Goal: Task Accomplishment & Management: Manage account settings

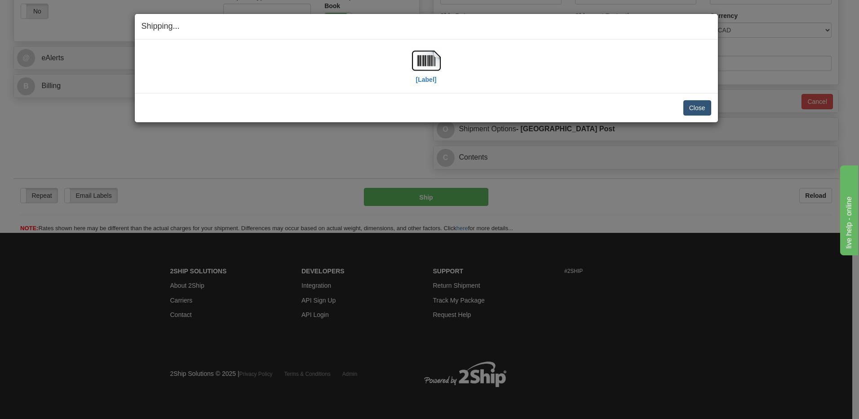
scroll to position [329, 0]
click at [694, 110] on button "Close" at bounding box center [697, 107] width 28 height 15
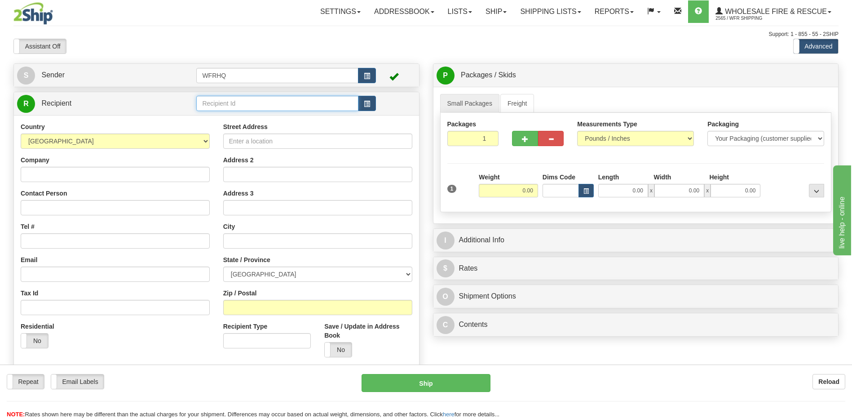
drag, startPoint x: 229, startPoint y: 107, endPoint x: 244, endPoint y: 104, distance: 15.5
click at [239, 104] on input "text" at bounding box center [277, 103] width 162 height 15
type input "kell405"
click at [340, 350] on div "Country AFGHANISTAN ALAND ISLANDS ALBANIA ALGERIA AMERICAN SAMOA ANDORRA ANGOLA…" at bounding box center [216, 243] width 405 height 256
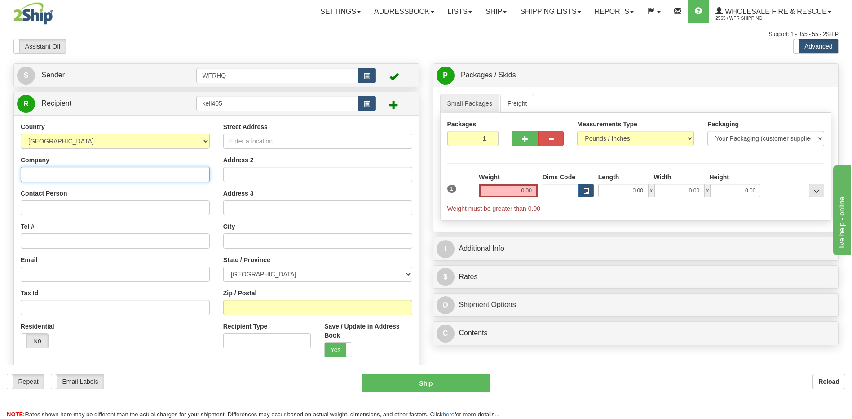
click at [28, 176] on input "Company" at bounding box center [115, 174] width 189 height 15
type input "L"
type input "Kelliher Fire Dept Village of"
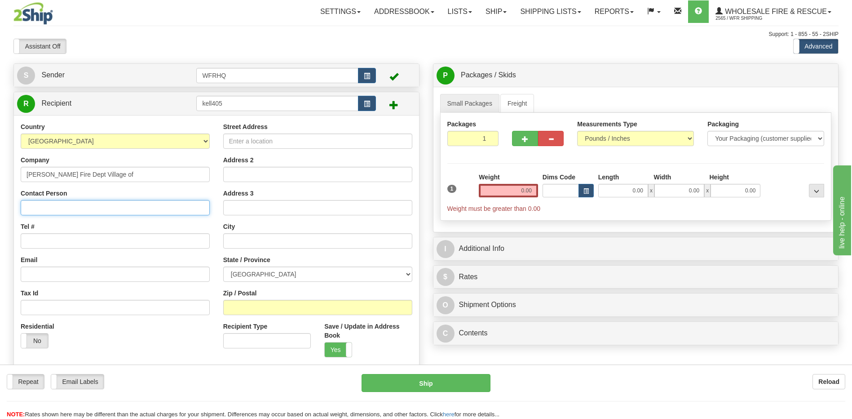
drag, startPoint x: 34, startPoint y: 212, endPoint x: 40, endPoint y: 211, distance: 6.3
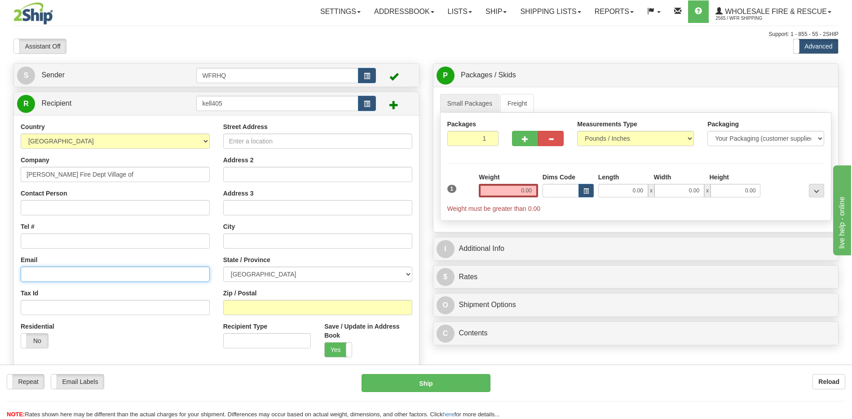
paste input "reece.misty@sasktel.net"
type input "reece.misty@sasktel.net"
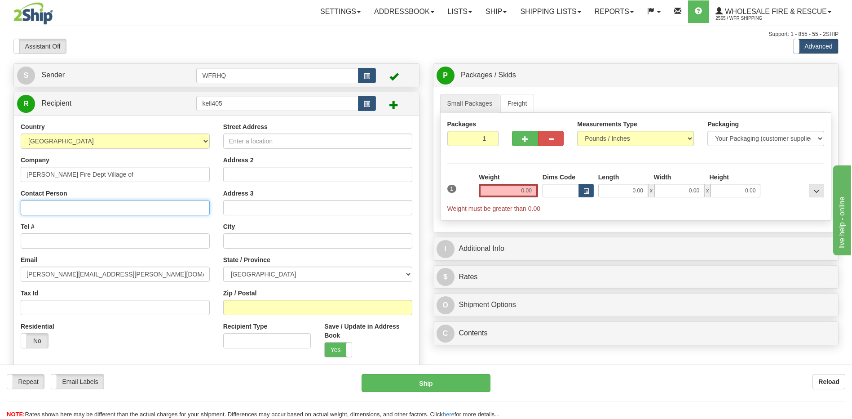
click at [39, 211] on input "Contact Person" at bounding box center [115, 207] width 189 height 15
type input "Reece Cooper"
paste input "306-795-7898"
type input "306-795-7898"
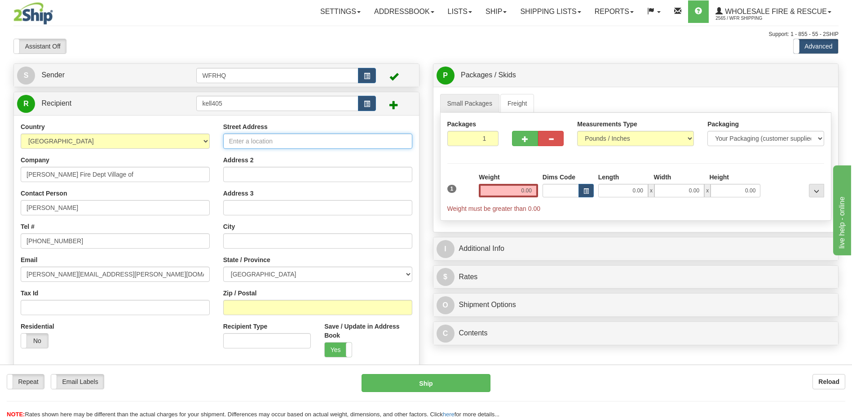
click at [247, 139] on input "Street Address" at bounding box center [317, 140] width 189 height 15
type input "405 - 1st Avenue"
click at [239, 240] on input "text" at bounding box center [317, 240] width 189 height 15
click at [240, 313] on input "Zip / Postal" at bounding box center [317, 307] width 189 height 15
type input "T"
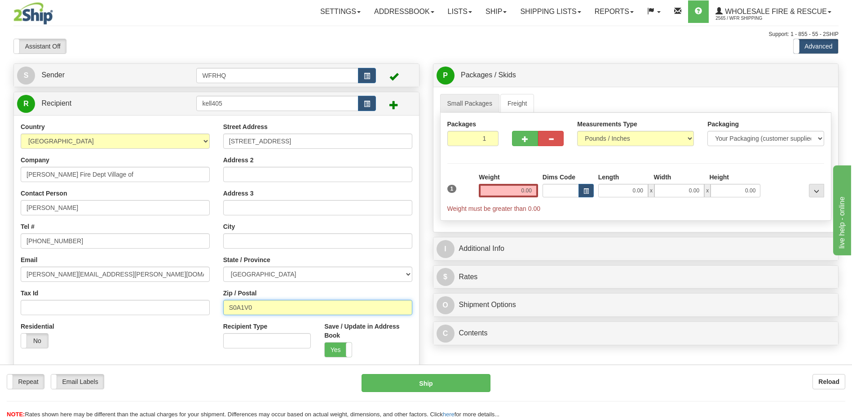
type input "S0A1V0"
type input "KELLIHER"
select select "SK"
click at [526, 194] on input "0.00" at bounding box center [508, 190] width 59 height 13
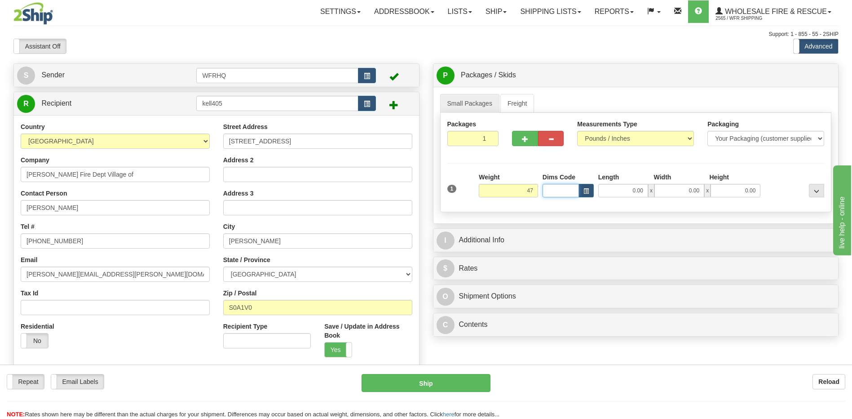
type input "47.00"
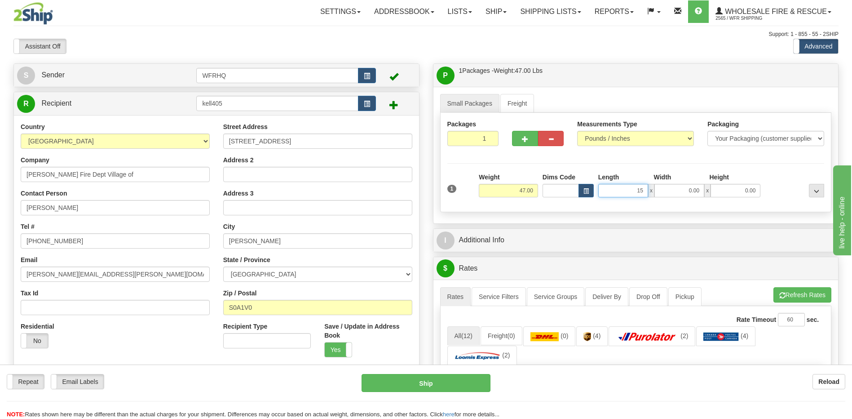
type input "15.00"
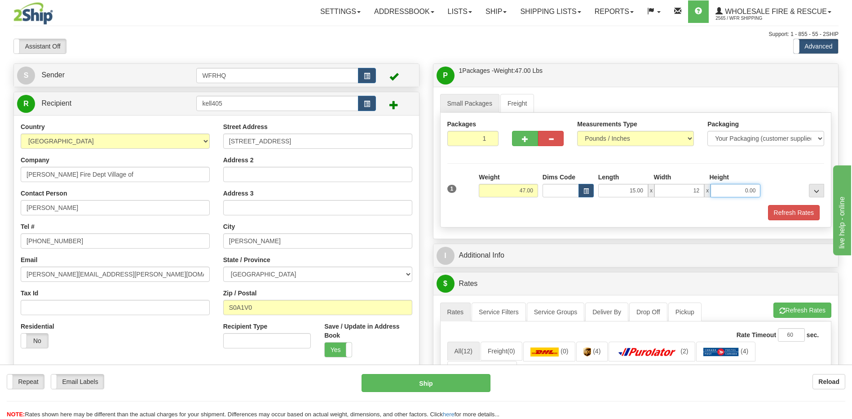
type input "12.00"
type input "9.00"
click at [518, 139] on button "button" at bounding box center [525, 138] width 26 height 15
radio input "true"
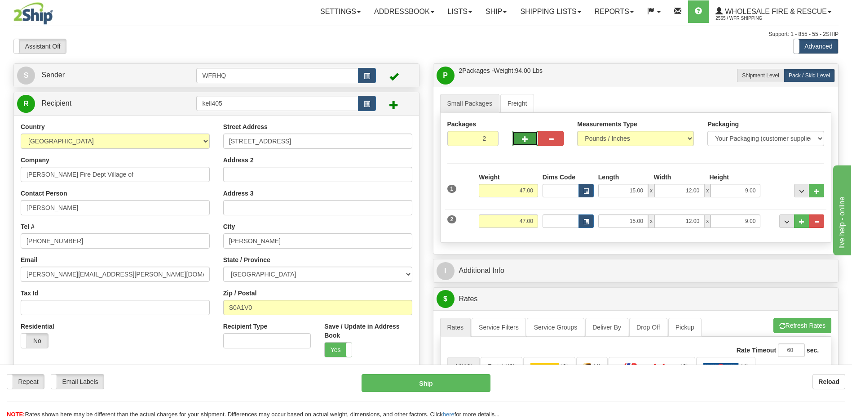
click at [524, 137] on span "button" at bounding box center [525, 139] width 6 height 6
type input "3"
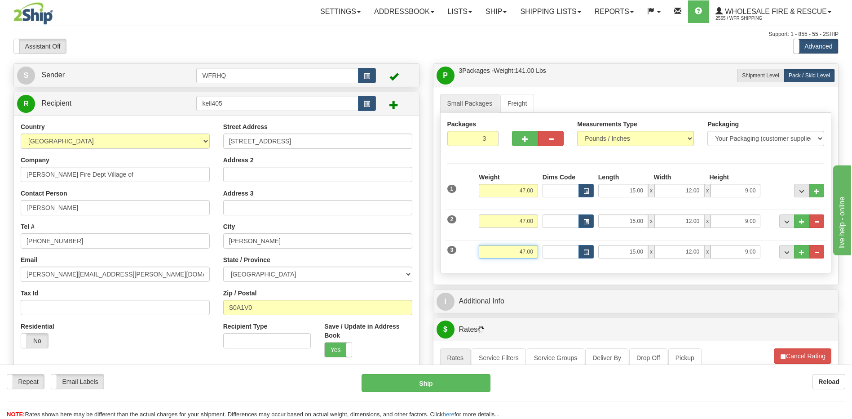
drag, startPoint x: 519, startPoint y: 251, endPoint x: 549, endPoint y: 250, distance: 30.6
click at [549, 250] on div "3 Weight 47.00 Dims Code Length Width Height" at bounding box center [636, 250] width 382 height 30
type input "46.00"
type input "19.00"
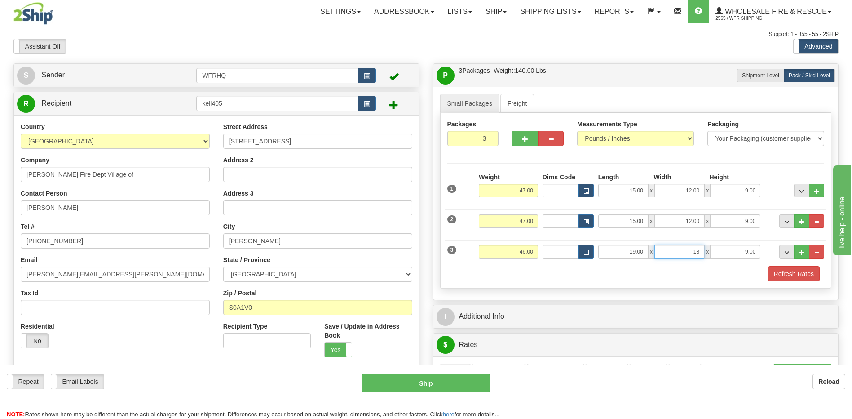
type input "18.00"
type input "14.00"
click at [776, 274] on button "Refresh Rates" at bounding box center [794, 273] width 52 height 15
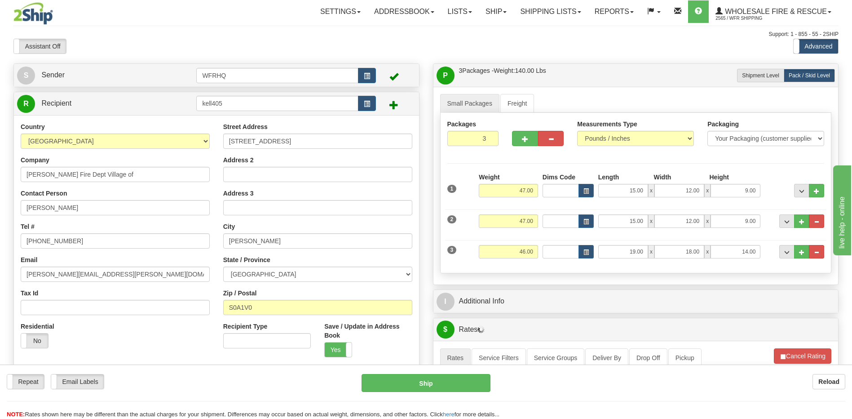
scroll to position [180, 0]
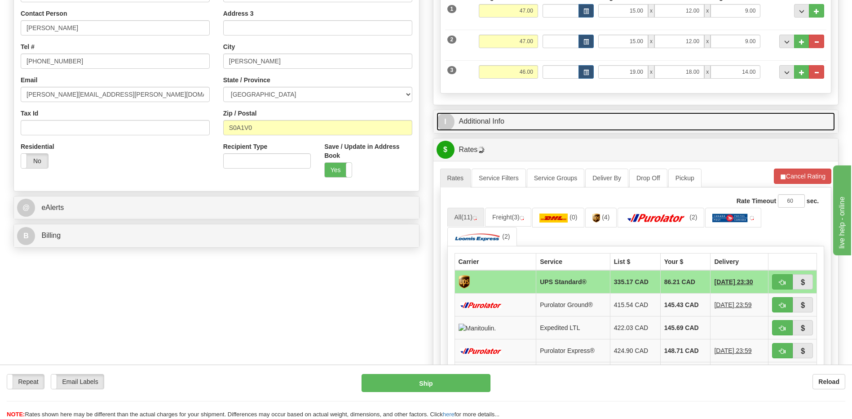
click at [470, 124] on link "I Additional Info" at bounding box center [636, 121] width 399 height 18
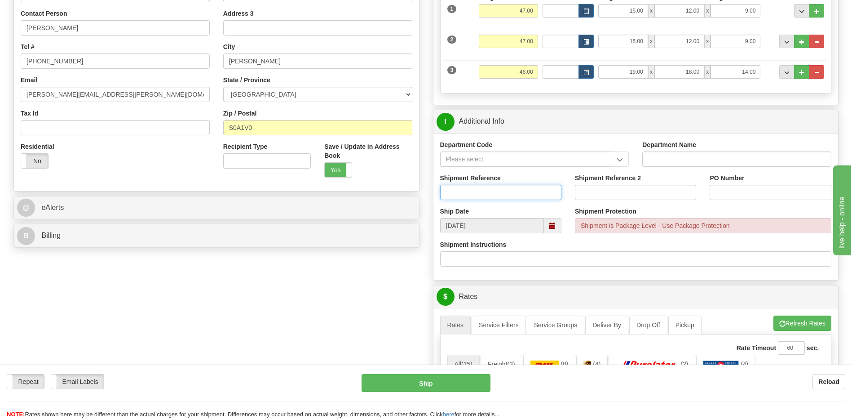
click at [463, 188] on input "Shipment Reference" at bounding box center [500, 192] width 121 height 15
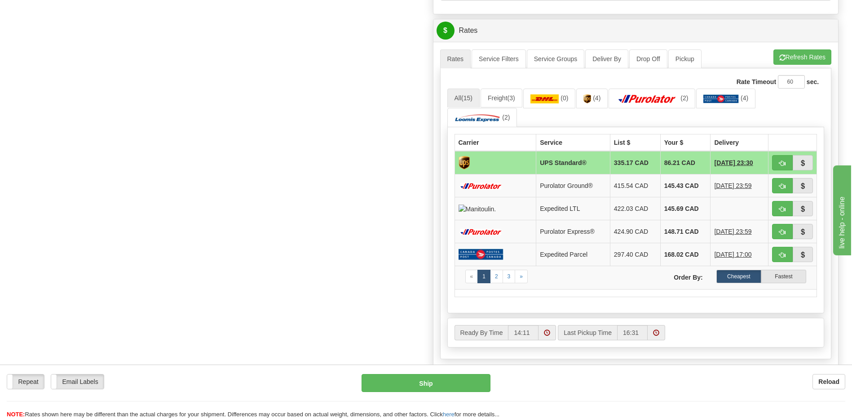
scroll to position [449, 0]
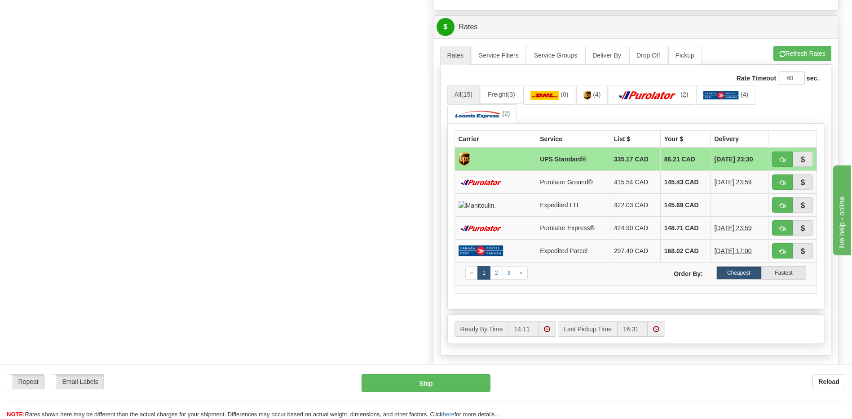
type input "S46426-30699"
click at [780, 180] on span "button" at bounding box center [782, 183] width 6 height 6
type input "260"
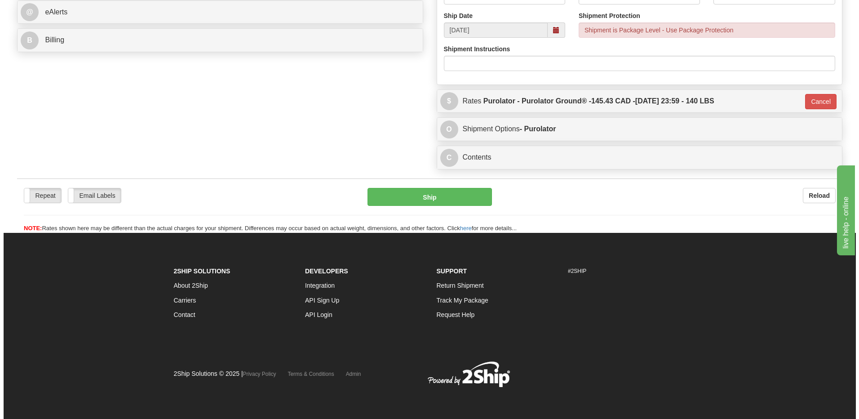
scroll to position [375, 0]
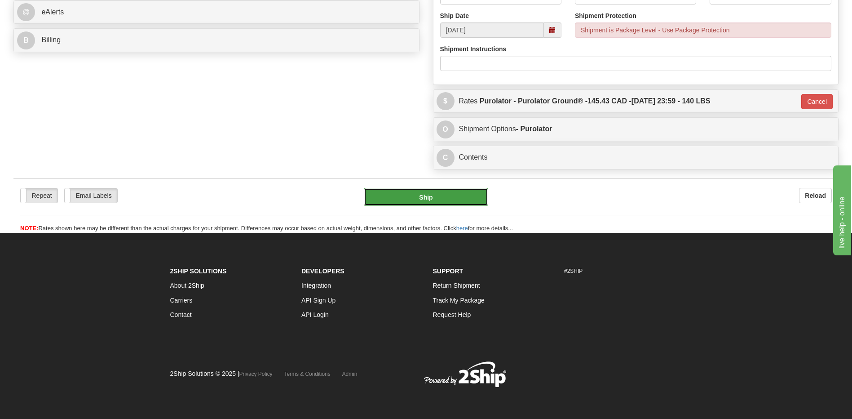
click at [421, 198] on button "Ship" at bounding box center [426, 197] width 124 height 18
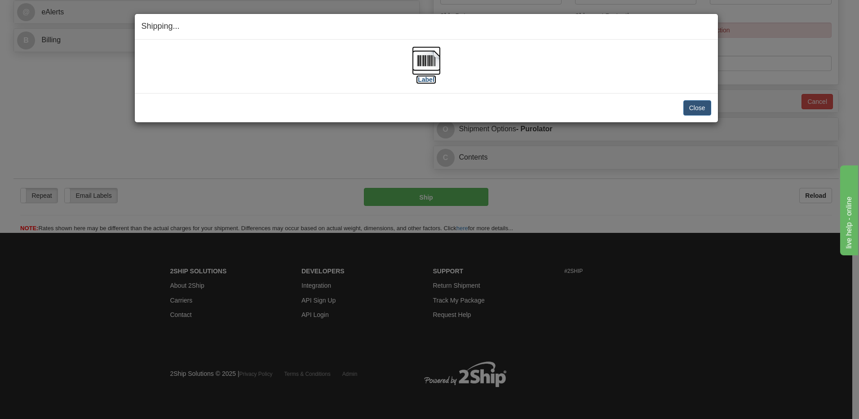
click at [427, 61] on img at bounding box center [426, 60] width 29 height 29
click at [701, 104] on button "Close" at bounding box center [697, 107] width 28 height 15
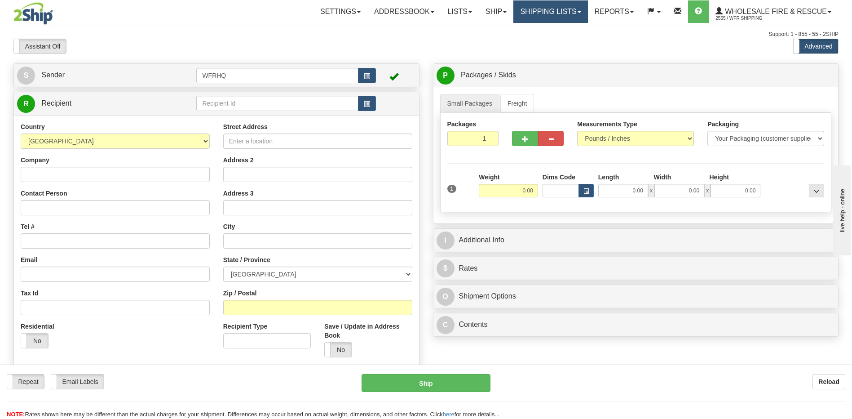
click at [557, 6] on link "Shipping lists" at bounding box center [550, 11] width 74 height 22
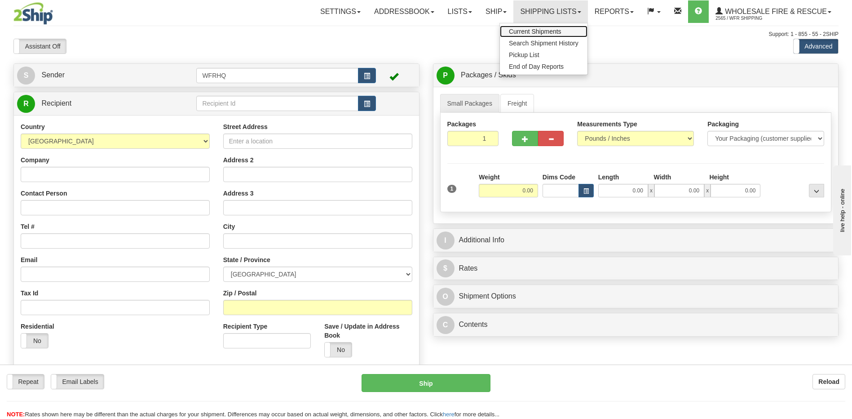
click at [546, 29] on span "Current Shipments" at bounding box center [535, 31] width 53 height 7
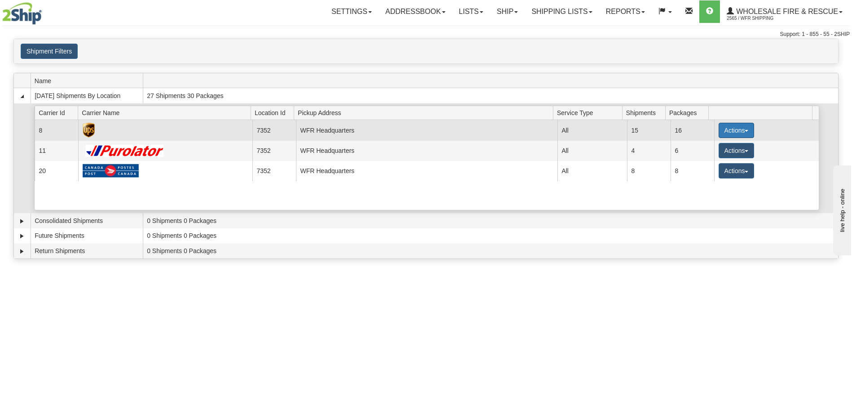
click at [725, 130] on button "Actions" at bounding box center [737, 130] width 36 height 15
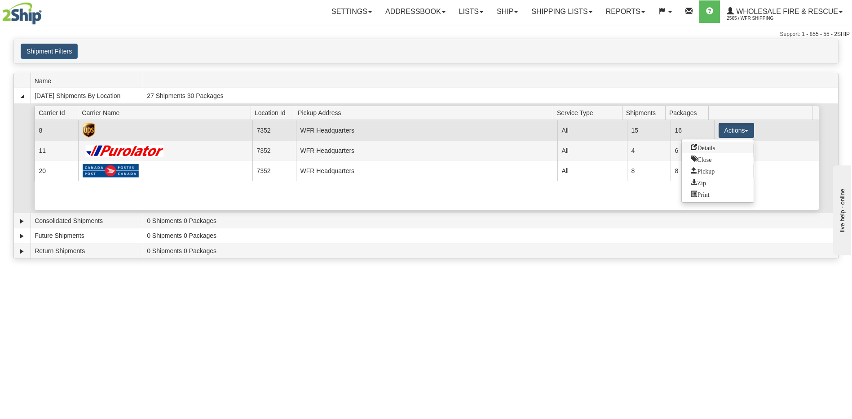
click at [709, 148] on span "Details" at bounding box center [703, 147] width 24 height 6
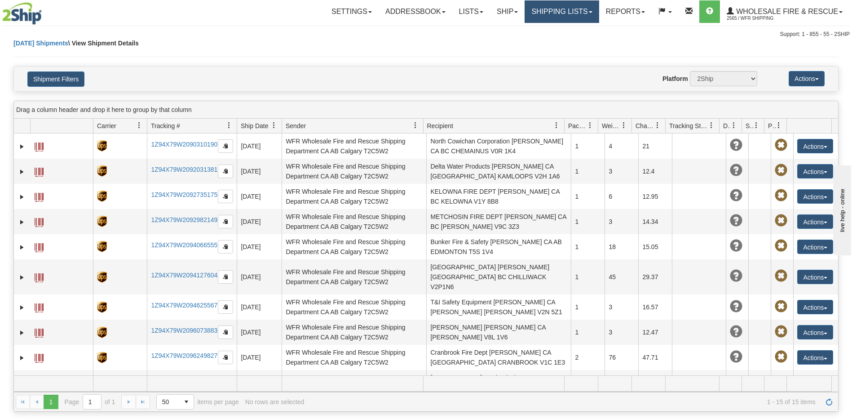
click at [556, 12] on link "Shipping lists" at bounding box center [562, 11] width 74 height 22
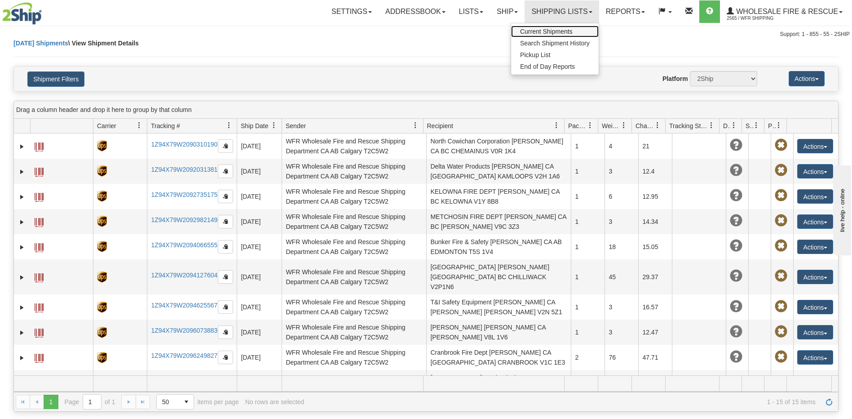
click at [564, 30] on span "Current Shipments" at bounding box center [546, 31] width 53 height 7
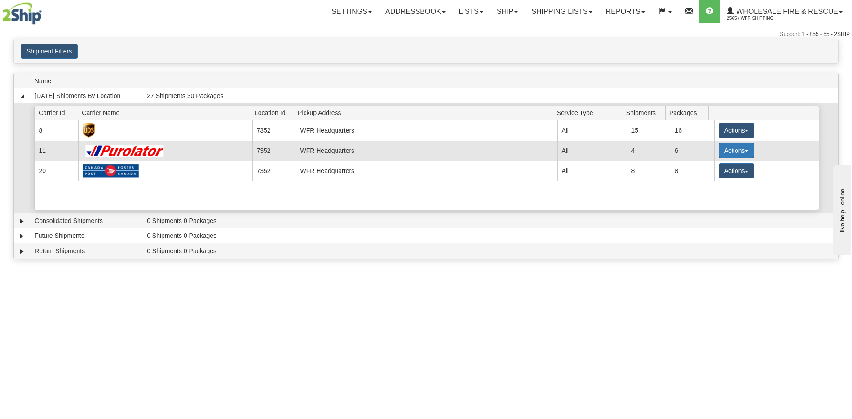
click at [735, 151] on button "Actions" at bounding box center [737, 150] width 36 height 15
click at [712, 166] on span "Details" at bounding box center [703, 167] width 24 height 6
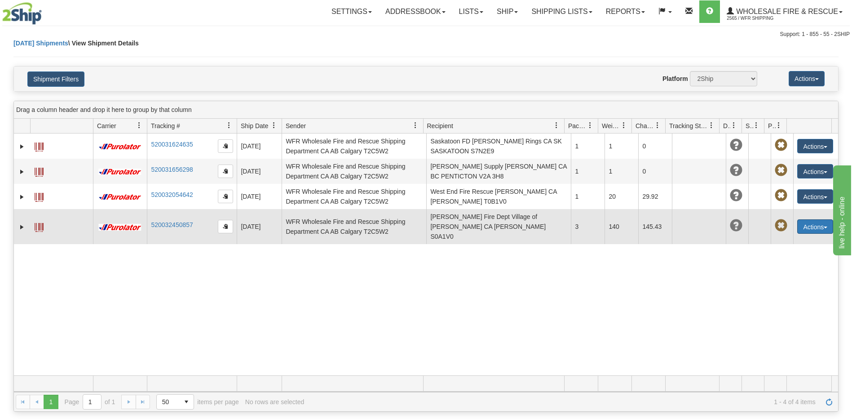
click at [808, 219] on button "Actions" at bounding box center [815, 226] width 36 height 14
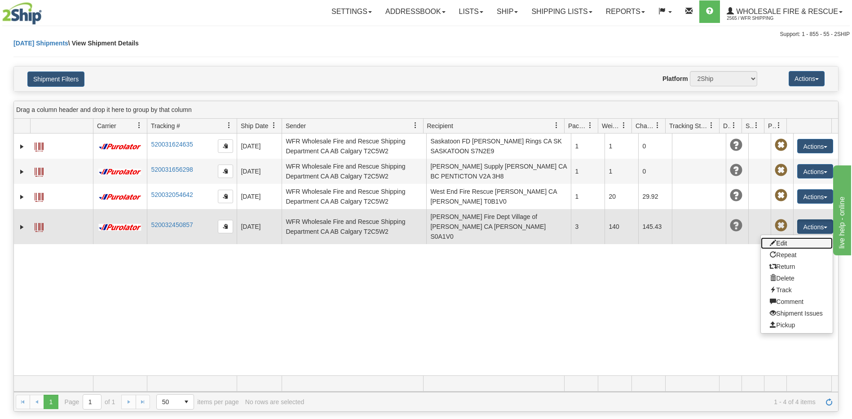
click at [781, 237] on link "Edit" at bounding box center [797, 243] width 72 height 12
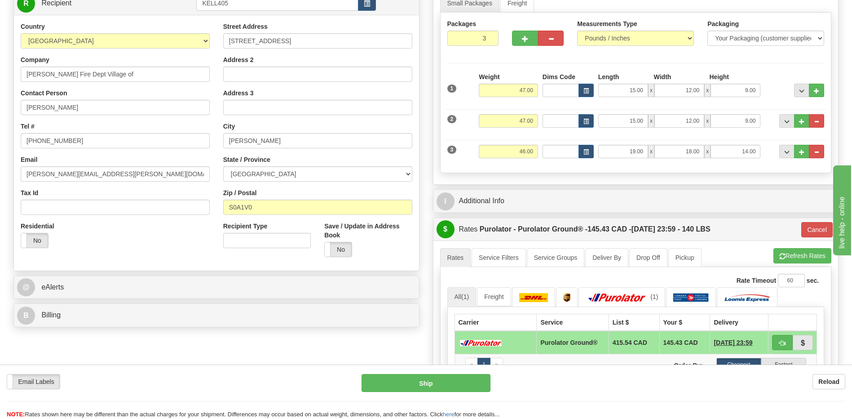
scroll to position [135, 0]
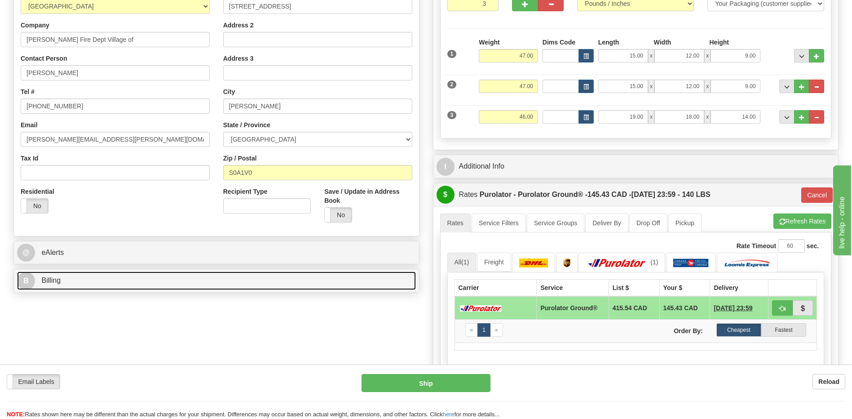
click at [26, 283] on span "B" at bounding box center [26, 281] width 18 height 18
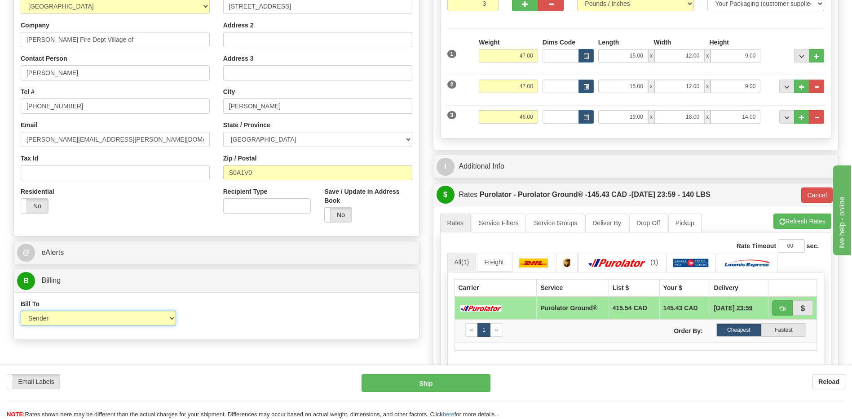
click at [52, 318] on select "Sender Recipient Third Party Collect" at bounding box center [98, 317] width 155 height 15
select select "2"
click at [21, 310] on select "Sender Recipient Third Party Collect" at bounding box center [98, 317] width 155 height 15
type input "260"
click at [70, 318] on select "Sender Recipient Third Party Collect" at bounding box center [98, 317] width 155 height 15
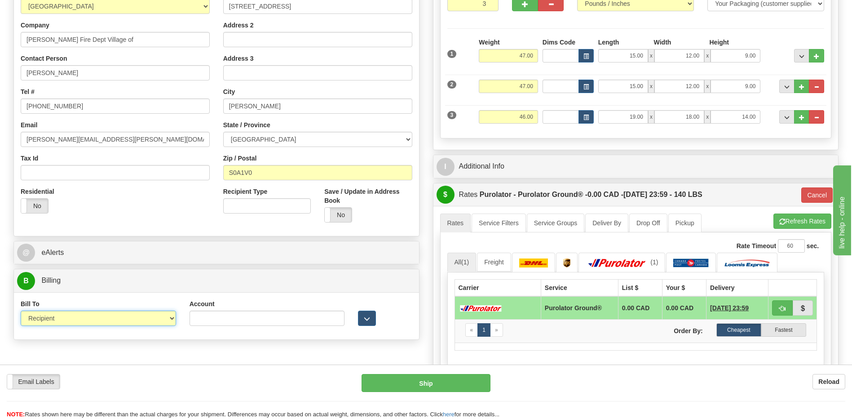
click at [21, 310] on select "Sender Recipient Third Party Collect" at bounding box center [98, 317] width 155 height 15
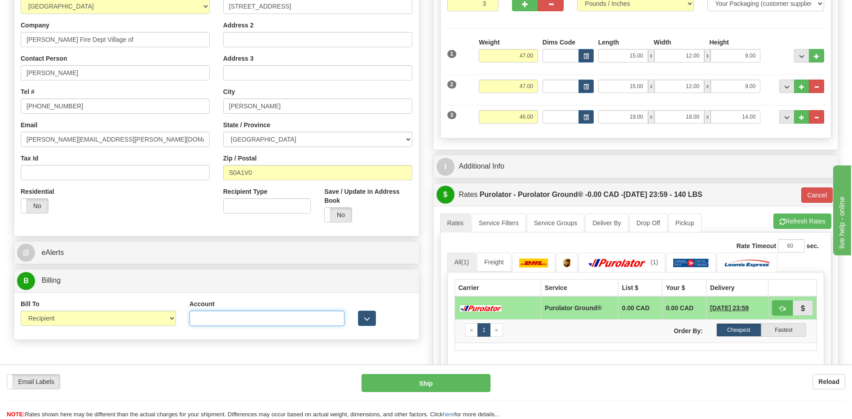
click at [230, 322] on input "Account" at bounding box center [267, 317] width 155 height 15
type input "7492562"
click at [813, 222] on button "Refresh Rates" at bounding box center [802, 220] width 58 height 15
type input "260"
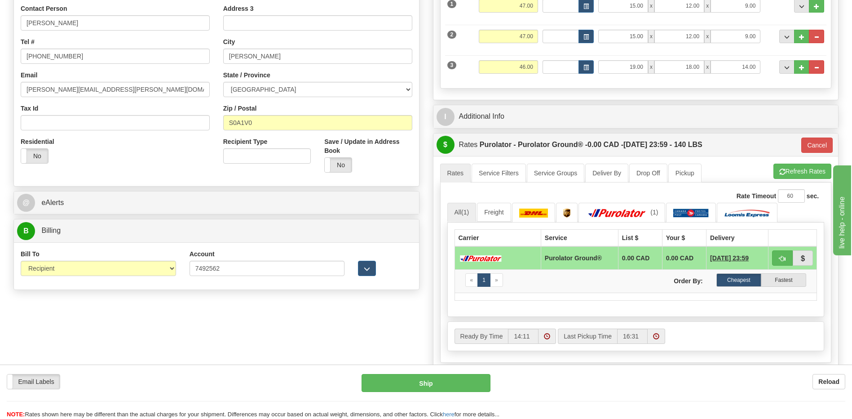
scroll to position [180, 0]
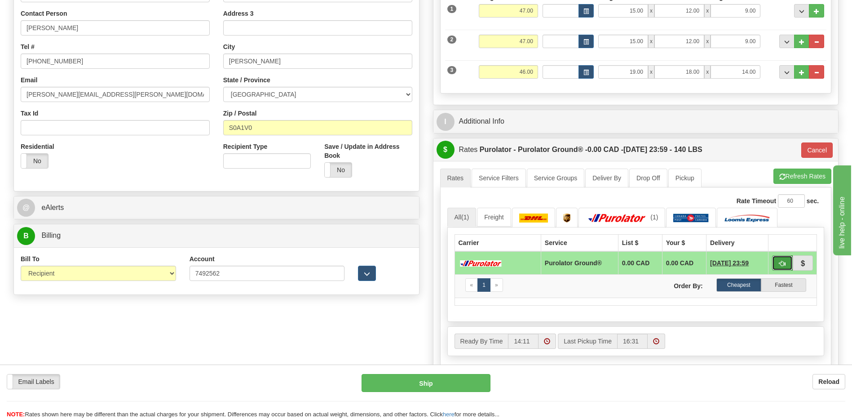
click at [783, 263] on span "button" at bounding box center [782, 263] width 6 height 6
click at [434, 387] on button "Ship" at bounding box center [426, 383] width 128 height 18
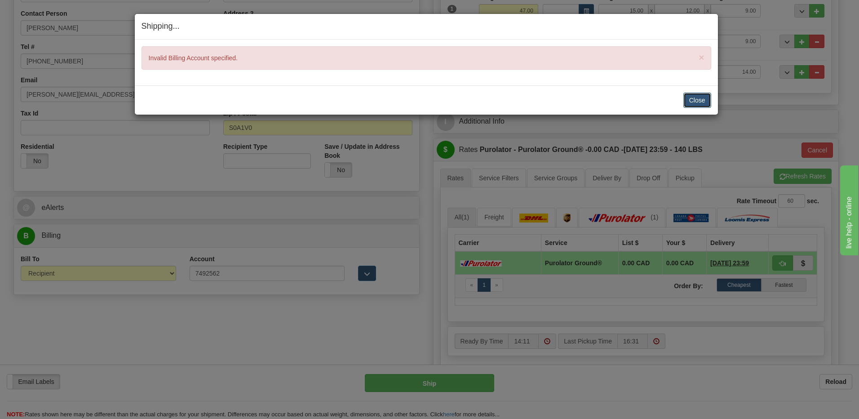
click at [695, 100] on button "Close" at bounding box center [697, 100] width 28 height 15
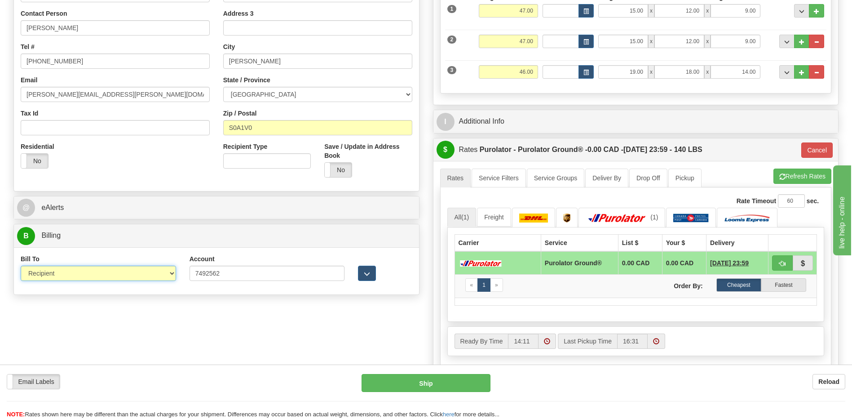
click at [132, 274] on select "Sender Recipient Third Party Collect" at bounding box center [98, 272] width 155 height 15
select select "4"
click at [21, 265] on select "Sender Recipient Third Party Collect" at bounding box center [98, 272] width 155 height 15
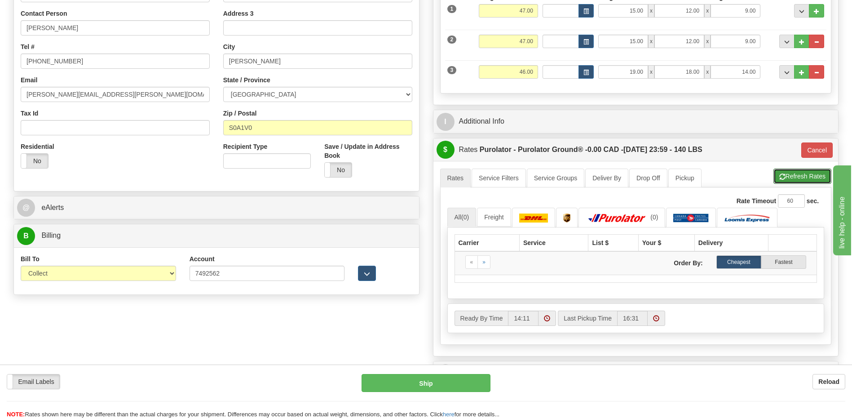
click at [784, 174] on button "Refresh Rates" at bounding box center [802, 175] width 58 height 15
type input "260"
click at [423, 384] on button "Ship" at bounding box center [426, 383] width 128 height 18
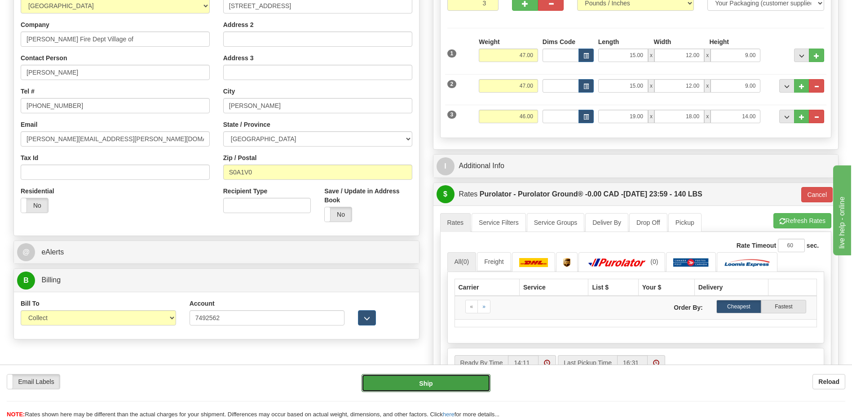
scroll to position [135, 0]
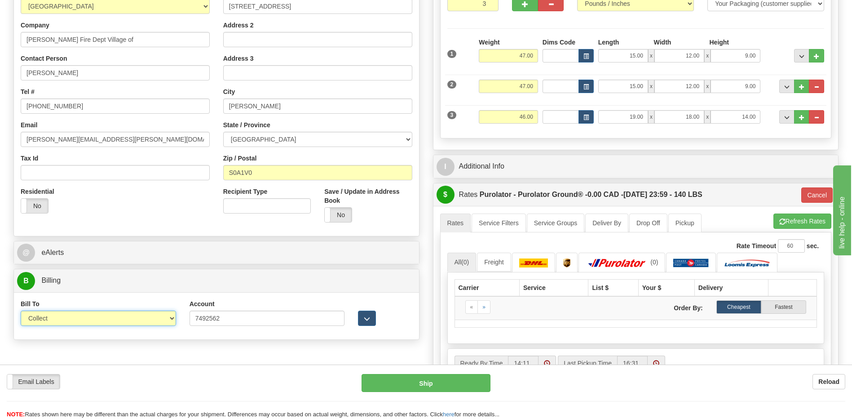
click at [158, 319] on select "Sender Recipient Third Party Collect" at bounding box center [98, 317] width 155 height 15
select select "2"
click at [21, 310] on select "Sender Recipient Third Party Collect" at bounding box center [98, 317] width 155 height 15
type input "260"
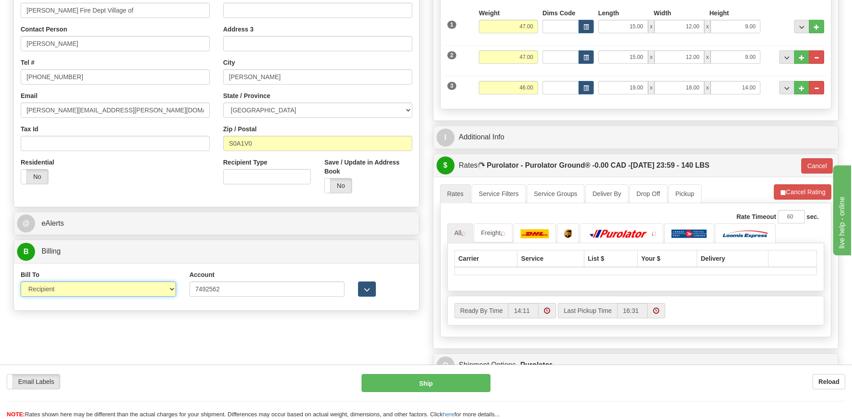
scroll to position [180, 0]
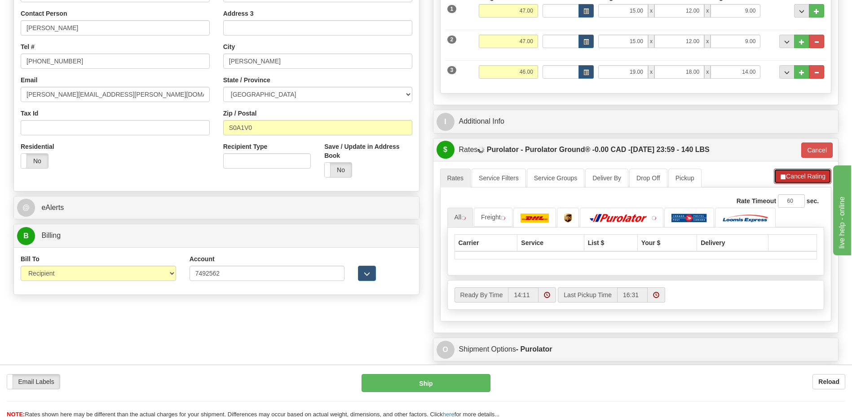
click at [811, 176] on button "Cancel Rating" at bounding box center [802, 175] width 57 height 15
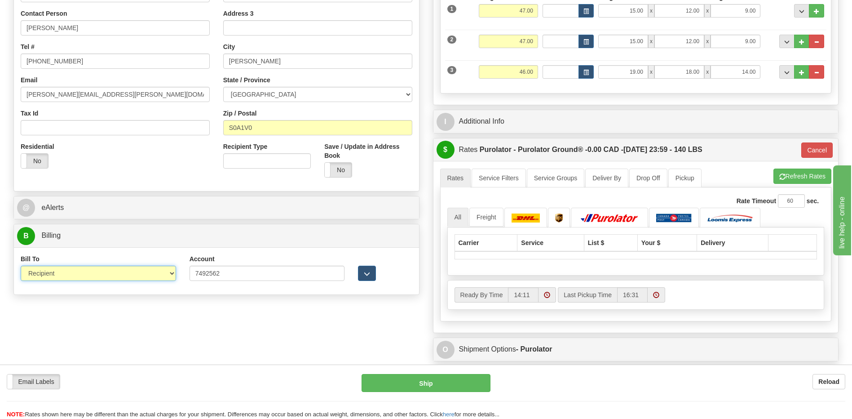
click at [161, 276] on select "Sender Recipient Third Party Collect" at bounding box center [98, 272] width 155 height 15
select select "1"
click at [21, 265] on select "Sender Recipient Third Party Collect" at bounding box center [98, 272] width 155 height 15
type input "260"
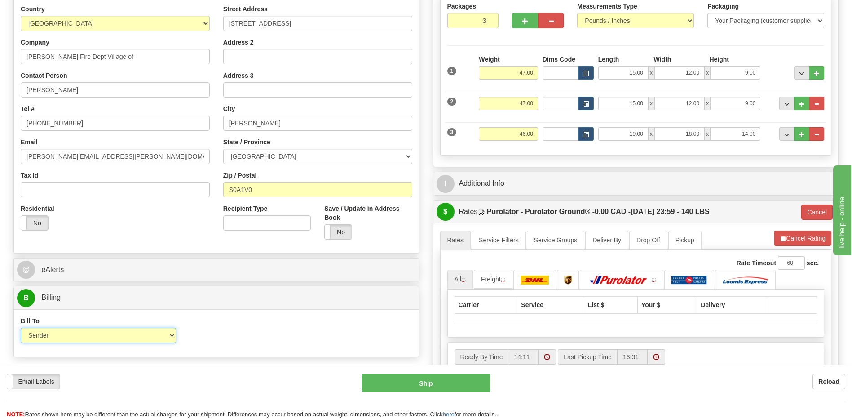
scroll to position [135, 0]
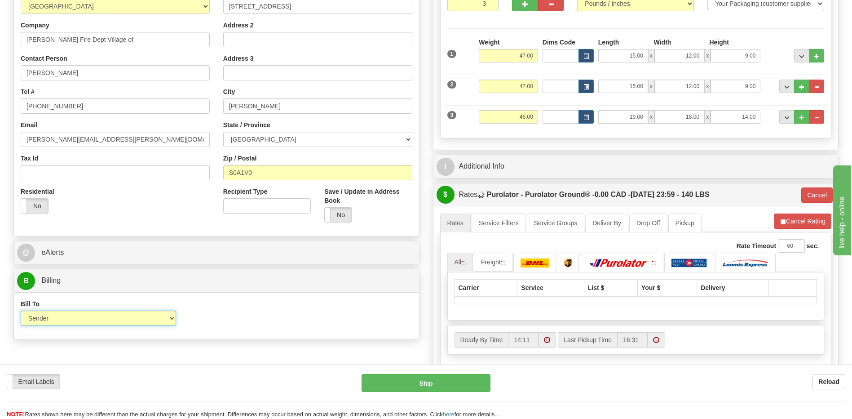
click at [55, 324] on select "Sender Recipient Third Party Collect" at bounding box center [98, 317] width 155 height 15
select select "2"
click at [21, 310] on select "Sender Recipient Third Party Collect" at bounding box center [98, 317] width 155 height 15
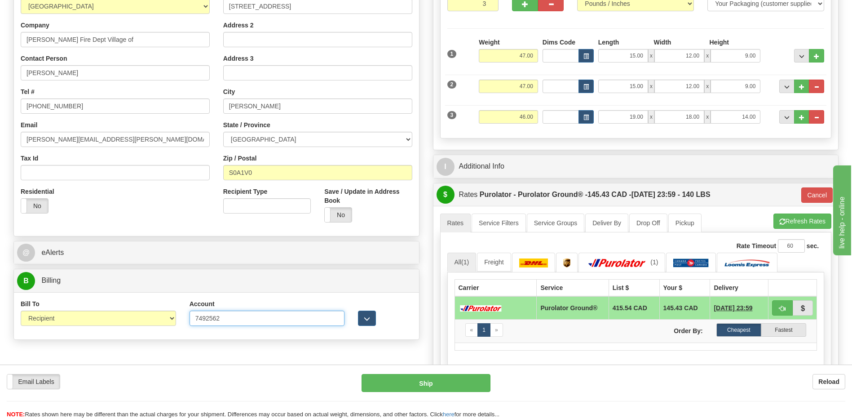
click at [195, 320] on input "7492562" at bounding box center [267, 317] width 155 height 15
click at [231, 318] on input "7492562" at bounding box center [267, 317] width 155 height 15
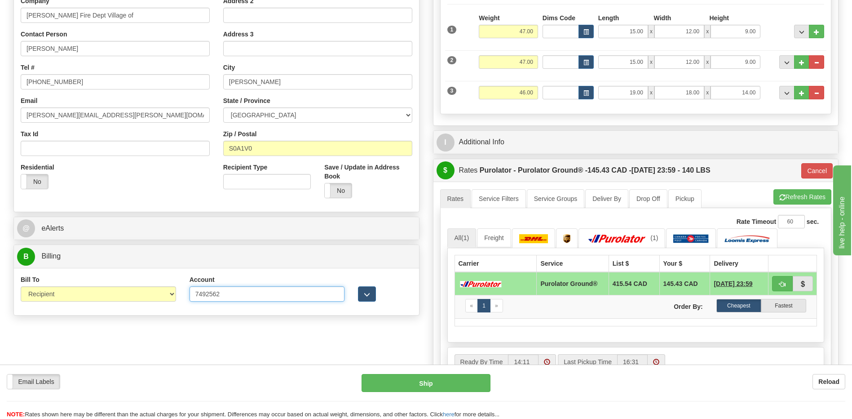
scroll to position [180, 0]
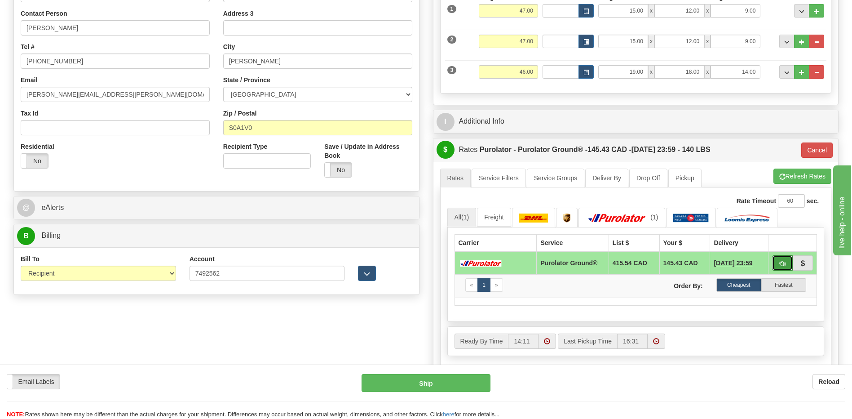
click at [776, 263] on button "button" at bounding box center [782, 262] width 21 height 15
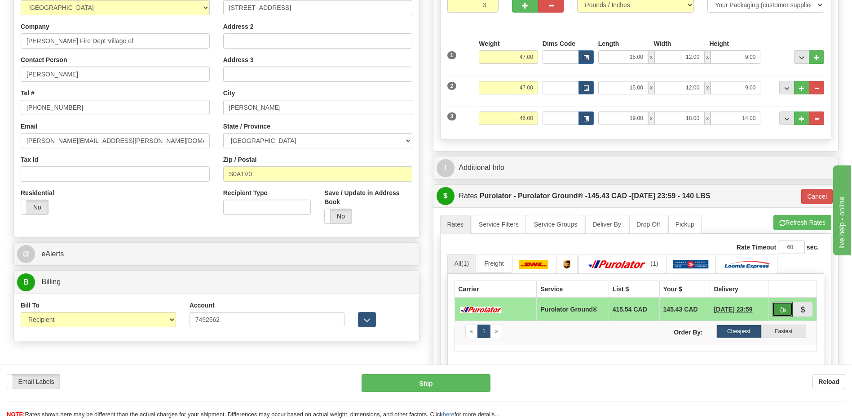
scroll to position [135, 0]
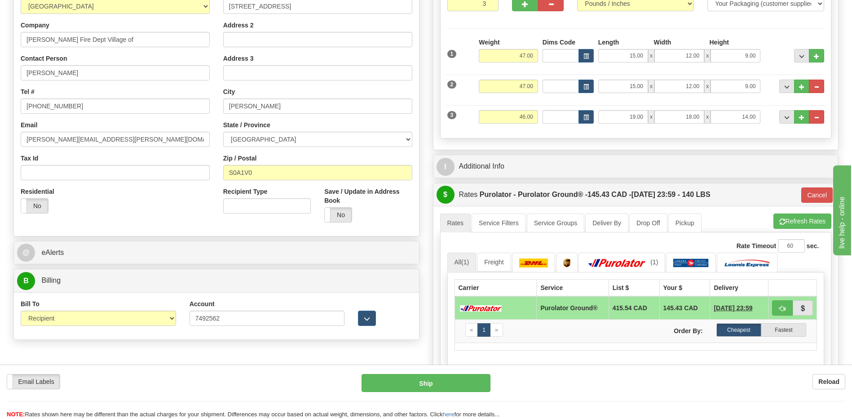
click at [817, 235] on div "Rate Timeout 60 sec. 260 All (1) Freight (1)" at bounding box center [636, 322] width 392 height 180
click at [817, 226] on button "Refresh Rates" at bounding box center [802, 220] width 58 height 15
type input "260"
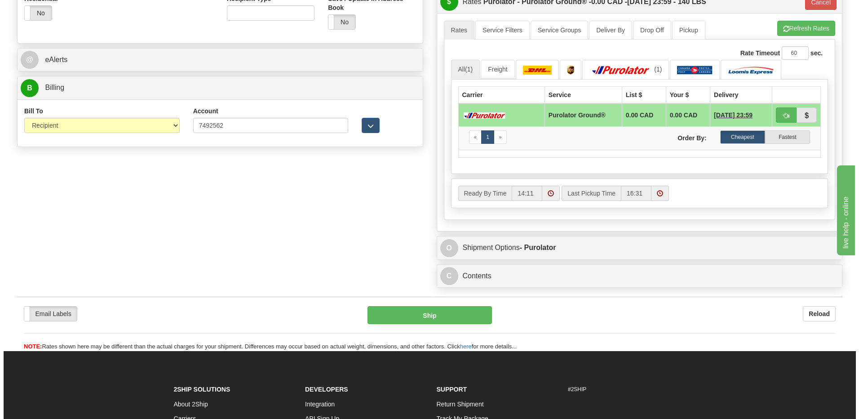
scroll to position [269, 0]
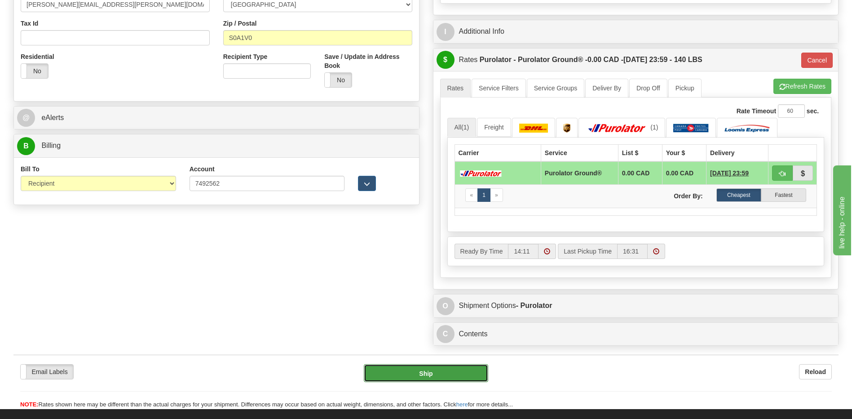
click at [417, 374] on button "Ship" at bounding box center [426, 373] width 124 height 18
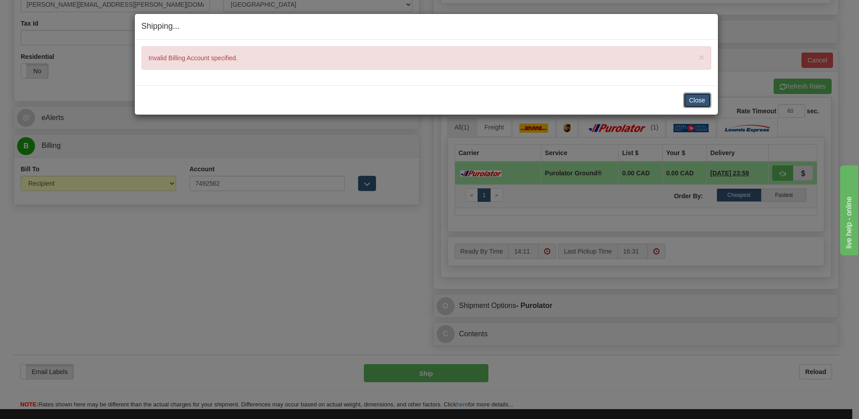
click at [696, 97] on button "Close" at bounding box center [697, 100] width 28 height 15
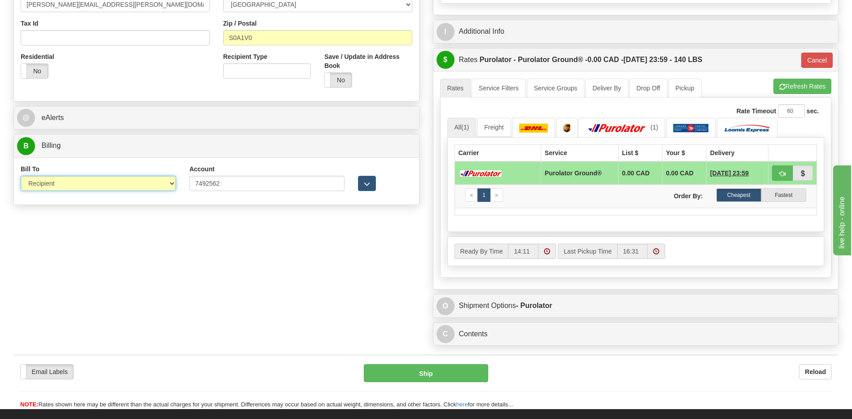
click at [159, 183] on select "Sender Recipient Third Party Collect" at bounding box center [98, 183] width 155 height 15
select select "1"
click at [21, 176] on select "Sender Recipient Third Party Collect" at bounding box center [98, 183] width 155 height 15
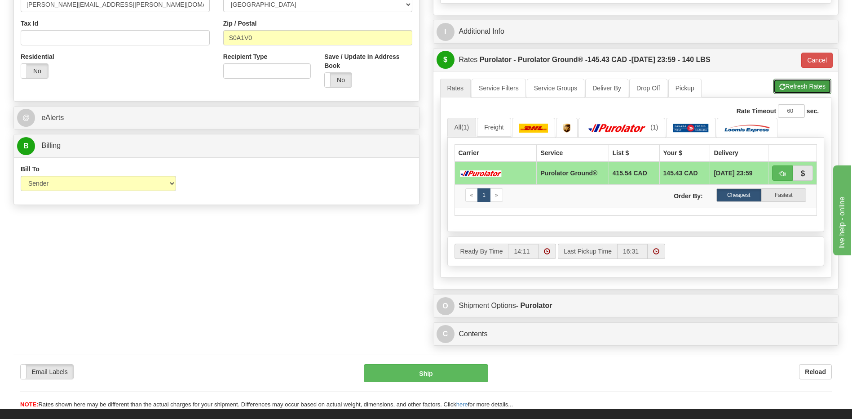
click at [798, 85] on button "Refresh Rates" at bounding box center [802, 86] width 58 height 15
type input "260"
click at [785, 172] on span "button" at bounding box center [782, 174] width 6 height 6
click at [418, 374] on button "Ship" at bounding box center [426, 373] width 124 height 18
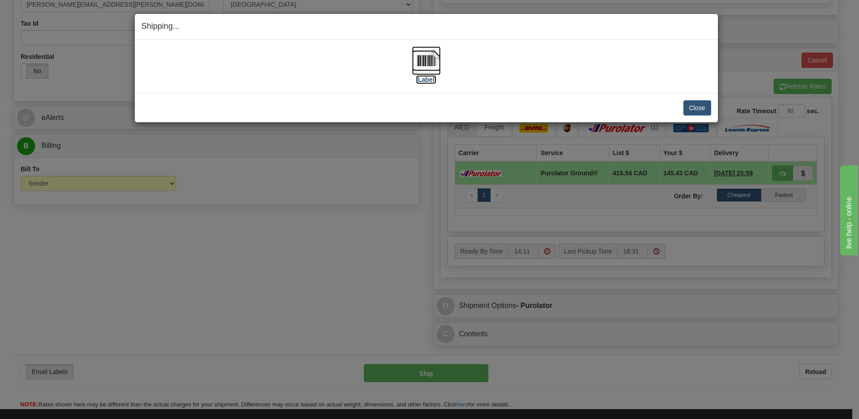
click at [425, 63] on img at bounding box center [426, 60] width 29 height 29
click at [700, 106] on button "Close" at bounding box center [697, 107] width 28 height 15
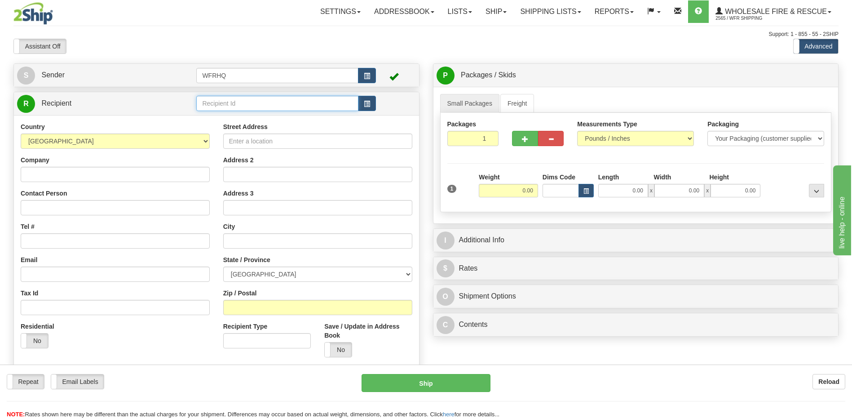
click at [216, 105] on input "text" at bounding box center [277, 103] width 162 height 15
click at [228, 113] on div "PARK160J" at bounding box center [275, 117] width 153 height 10
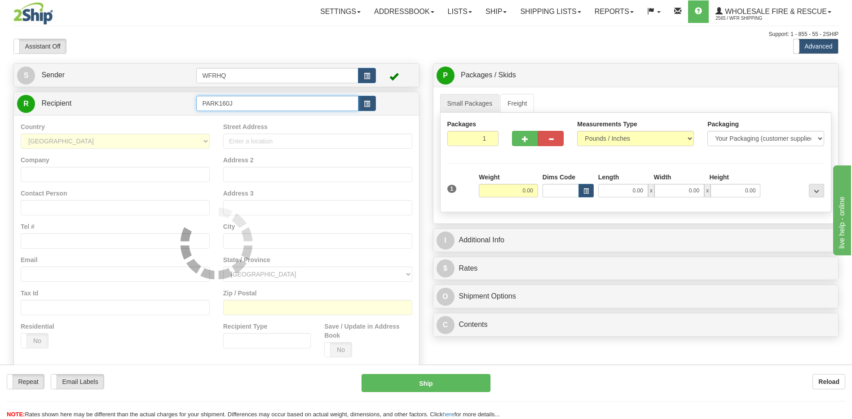
type input "PARK160J"
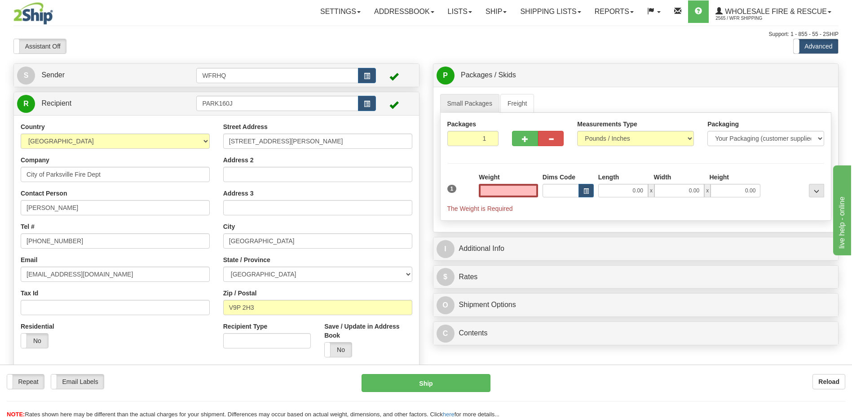
type input "0.00"
click at [506, 191] on input "0.00" at bounding box center [508, 190] width 59 height 13
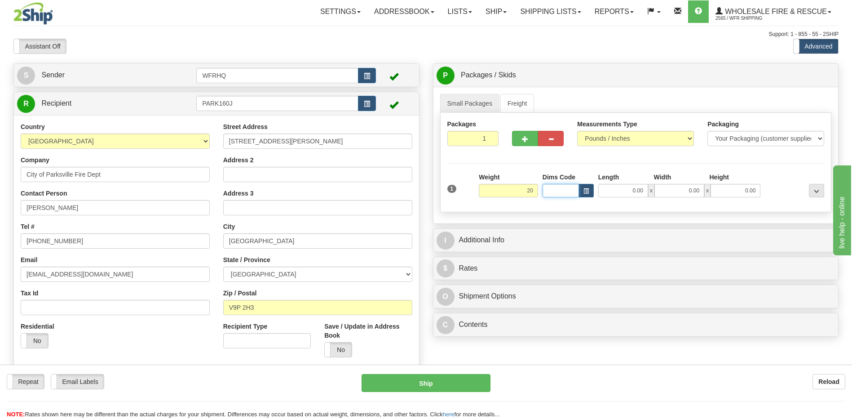
type input "20.00"
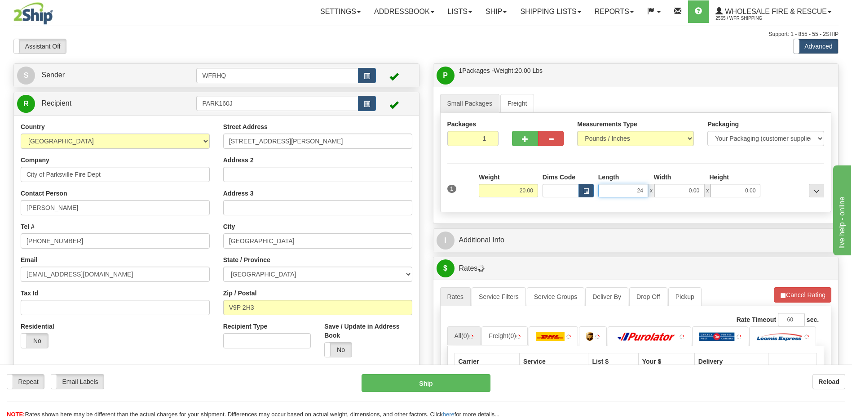
type input "24.00"
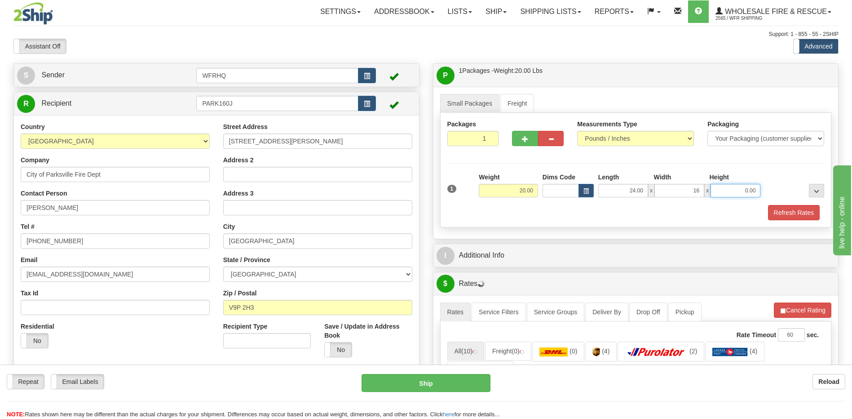
type input "16.00"
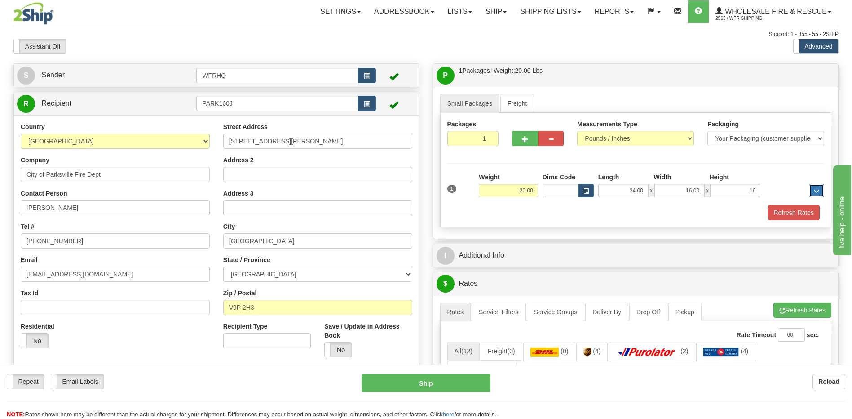
type input "16.00"
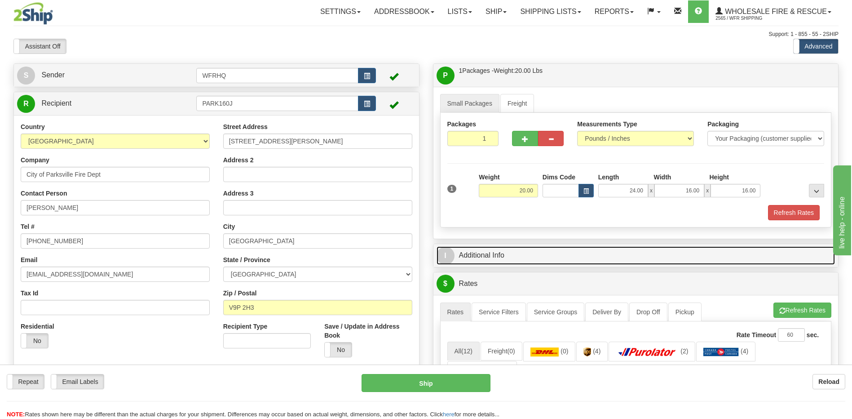
click at [491, 259] on link "I Additional Info" at bounding box center [636, 255] width 399 height 18
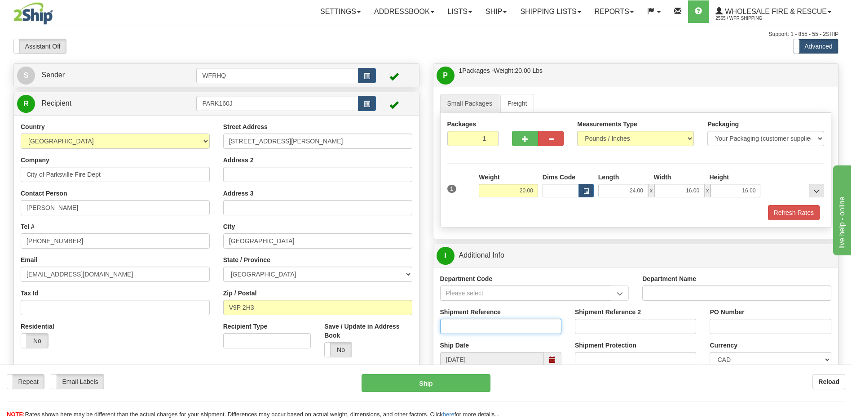
click at [454, 323] on input "Shipment Reference" at bounding box center [500, 325] width 121 height 15
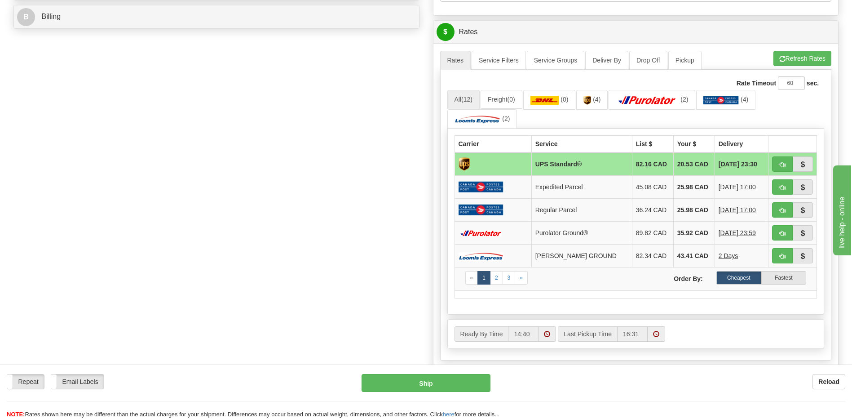
scroll to position [404, 0]
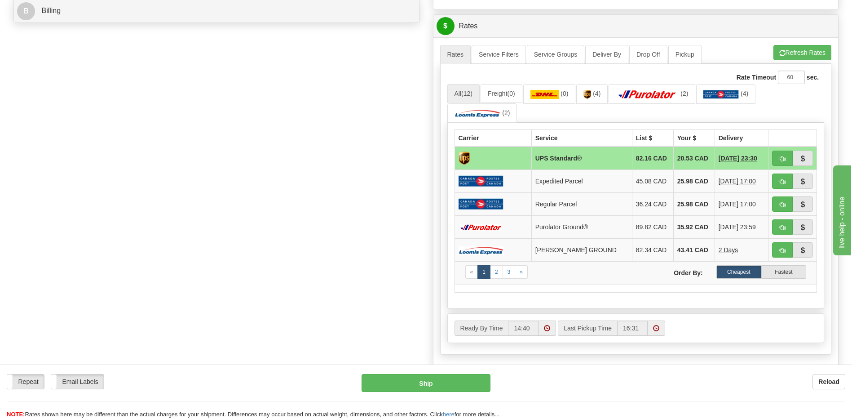
type input "S46431-30668"
click at [778, 155] on button "button" at bounding box center [782, 157] width 21 height 15
type input "11"
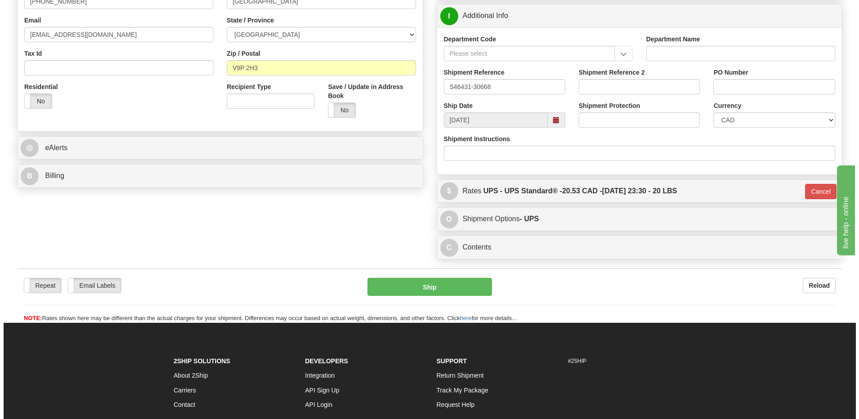
scroll to position [194, 0]
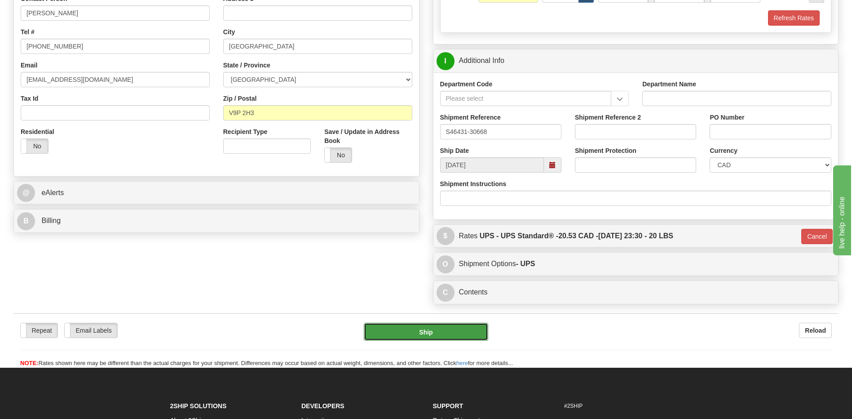
click at [431, 332] on button "Ship" at bounding box center [426, 331] width 124 height 18
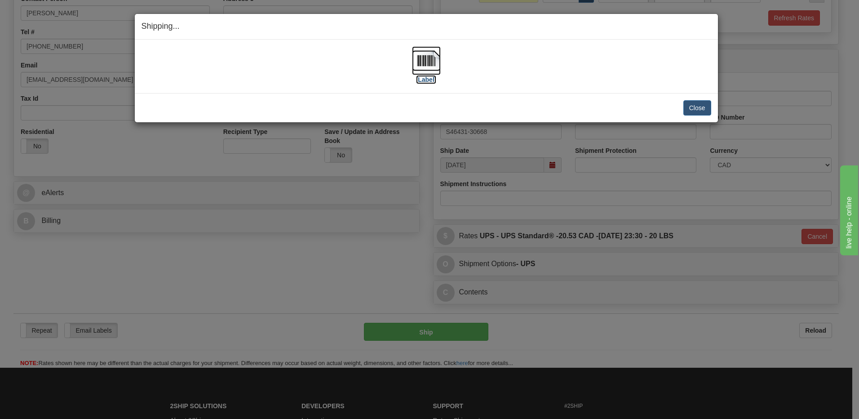
click at [427, 62] on img at bounding box center [426, 60] width 29 height 29
click at [701, 105] on button "Close" at bounding box center [697, 107] width 28 height 15
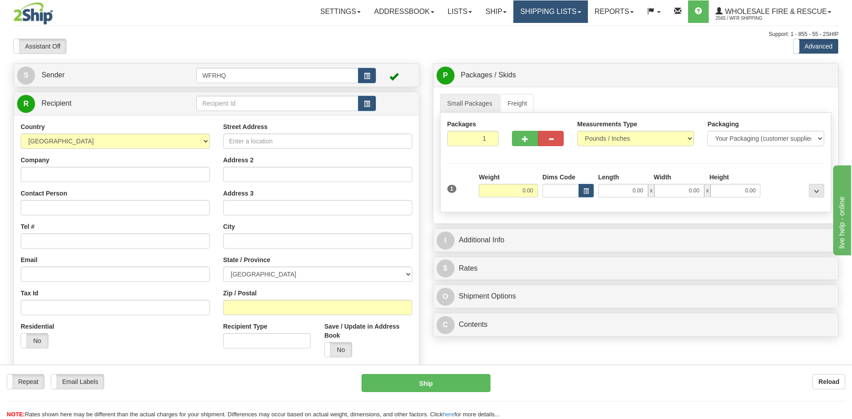
click at [552, 12] on link "Shipping lists" at bounding box center [550, 11] width 74 height 22
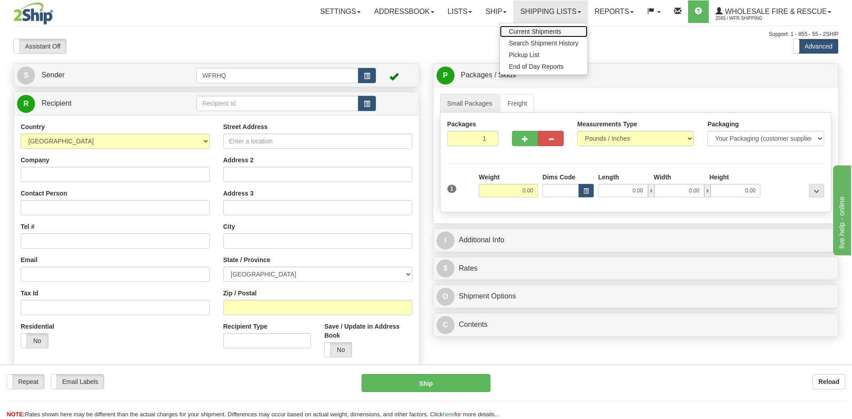
click at [542, 31] on span "Current Shipments" at bounding box center [535, 31] width 53 height 7
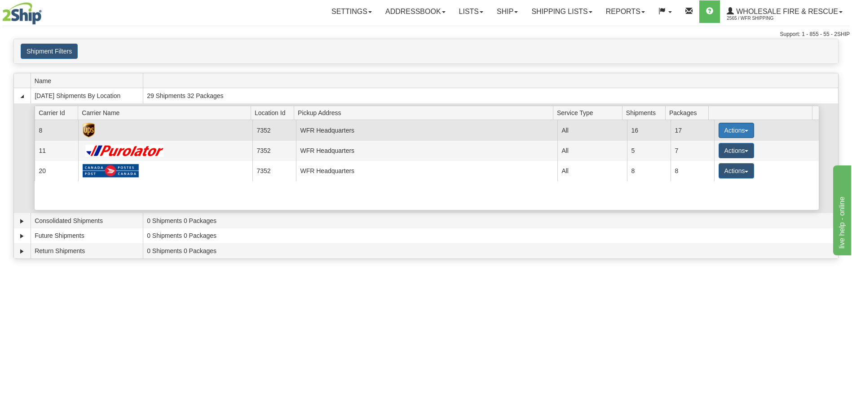
click at [721, 129] on button "Actions" at bounding box center [737, 130] width 36 height 15
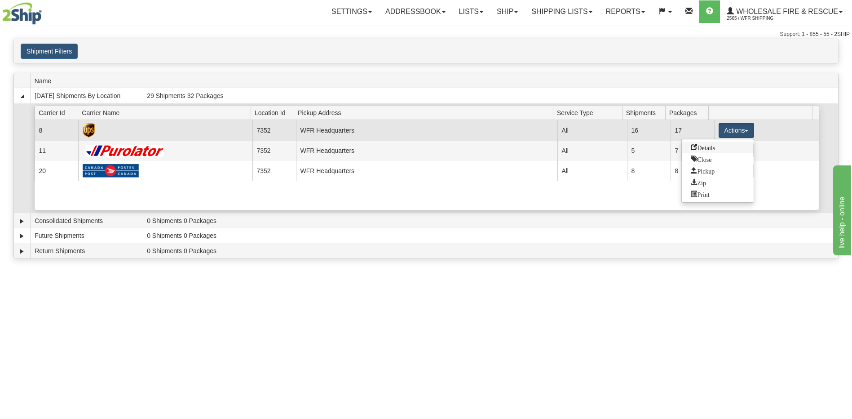
click at [709, 150] on span "Details" at bounding box center [703, 147] width 24 height 6
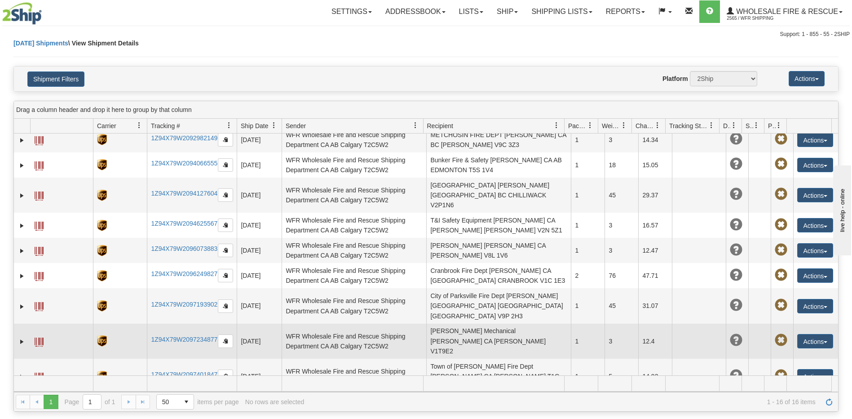
scroll to position [90, 0]
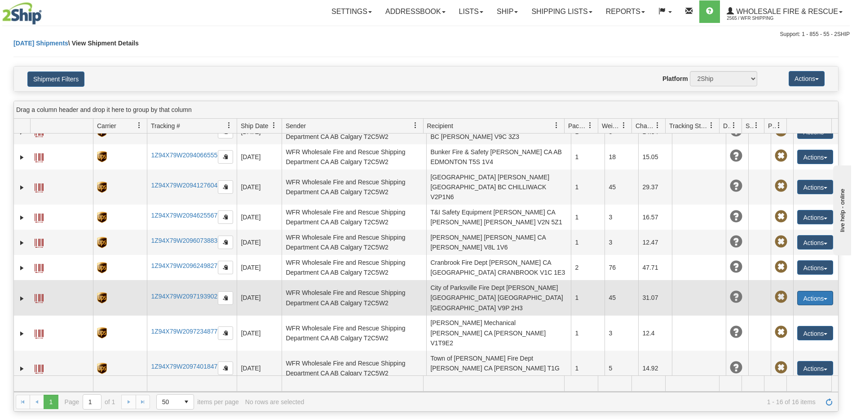
click at [801, 291] on button "Actions" at bounding box center [815, 298] width 36 height 14
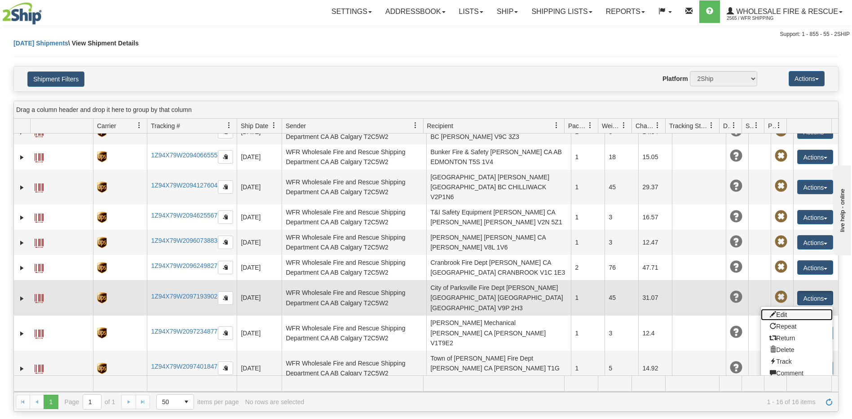
click at [775, 309] on link "Edit" at bounding box center [797, 315] width 72 height 12
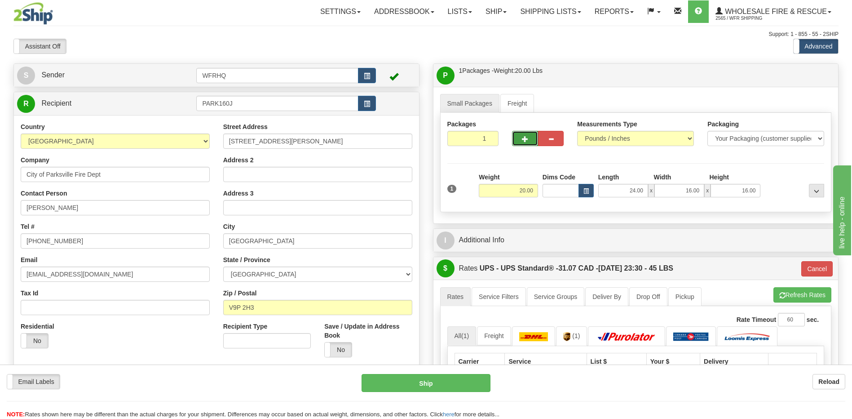
click at [525, 135] on button "button" at bounding box center [525, 138] width 26 height 15
radio input "true"
type input "2"
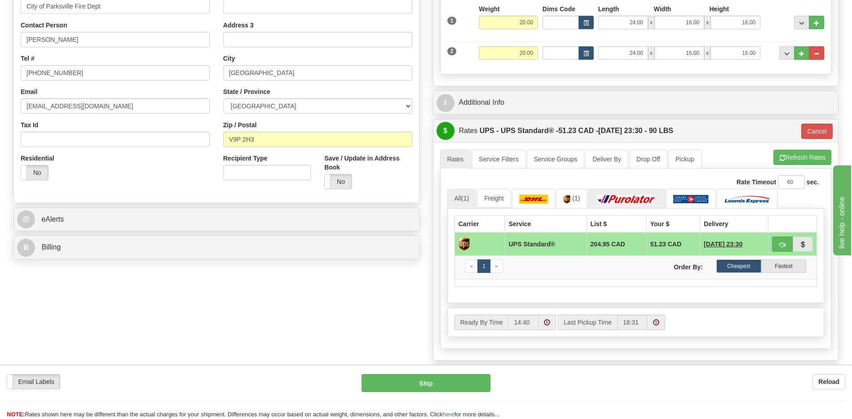
scroll to position [180, 0]
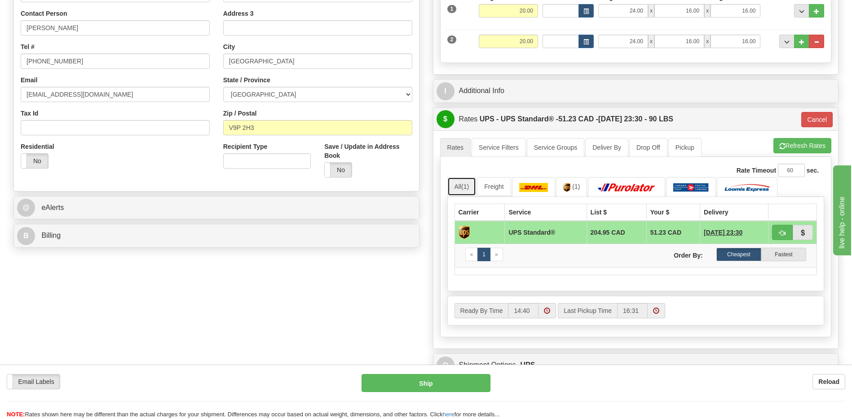
click at [460, 184] on link "All (1)" at bounding box center [461, 186] width 29 height 19
click at [790, 146] on button "Refresh Rates" at bounding box center [802, 145] width 58 height 15
type input "11"
click at [777, 230] on button "button" at bounding box center [782, 232] width 21 height 15
click at [427, 391] on button "Ship" at bounding box center [426, 383] width 128 height 18
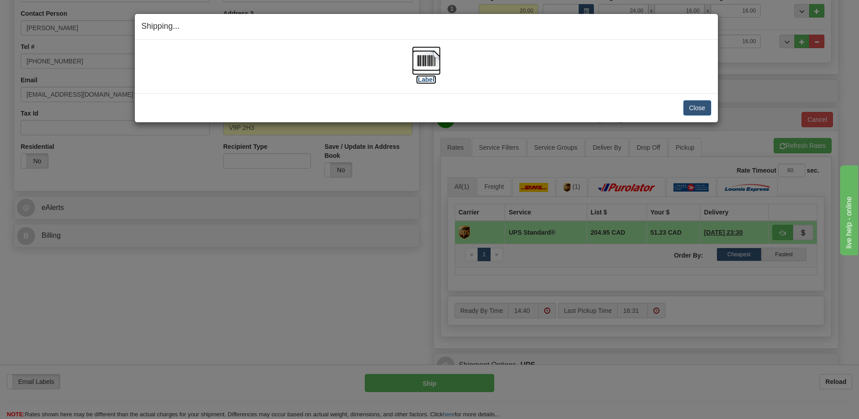
click at [429, 60] on img at bounding box center [426, 60] width 29 height 29
